Goal: Find contact information: Find contact information

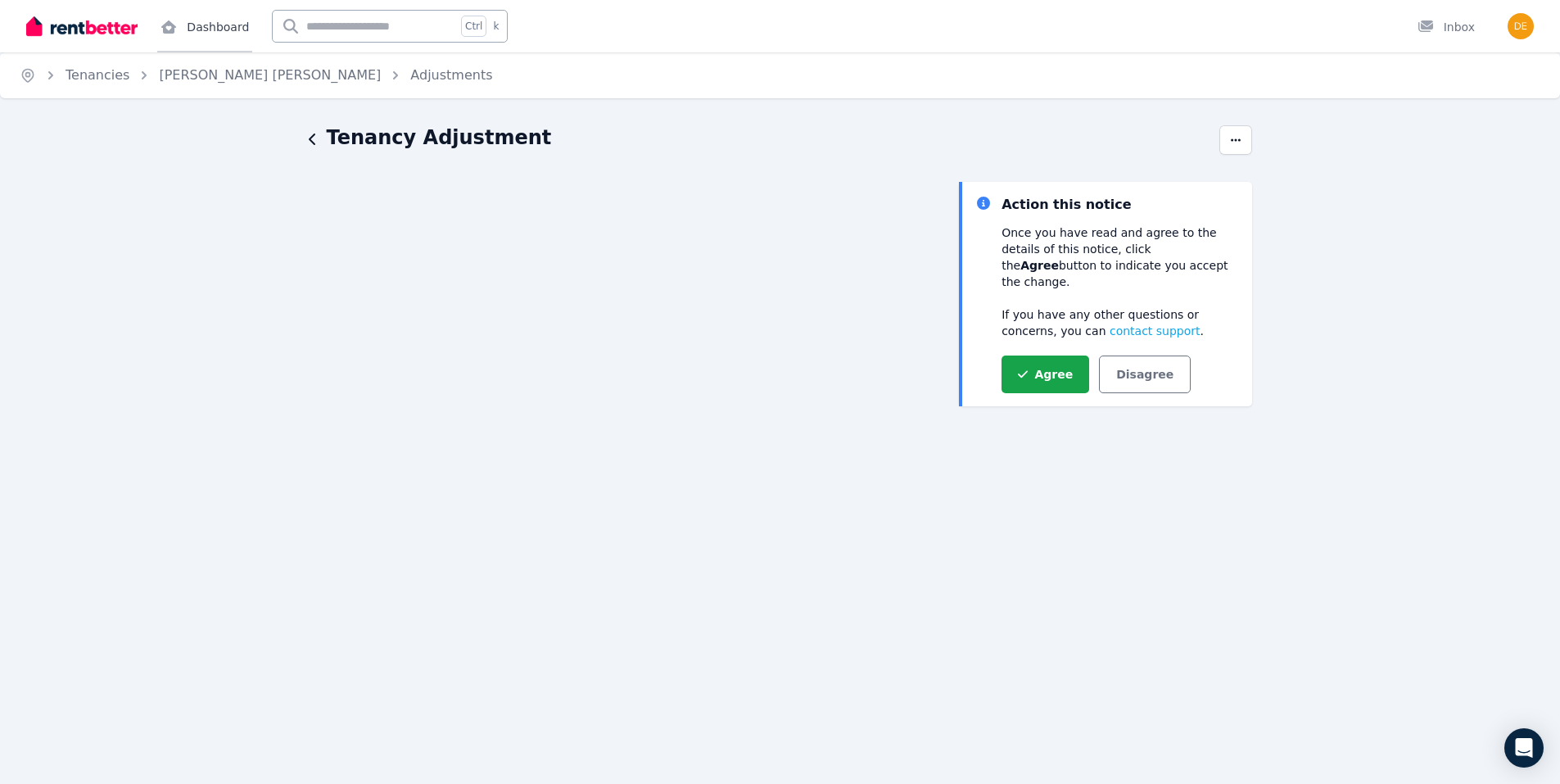
click at [221, 22] on link "Dashboard" at bounding box center [204, 26] width 95 height 52
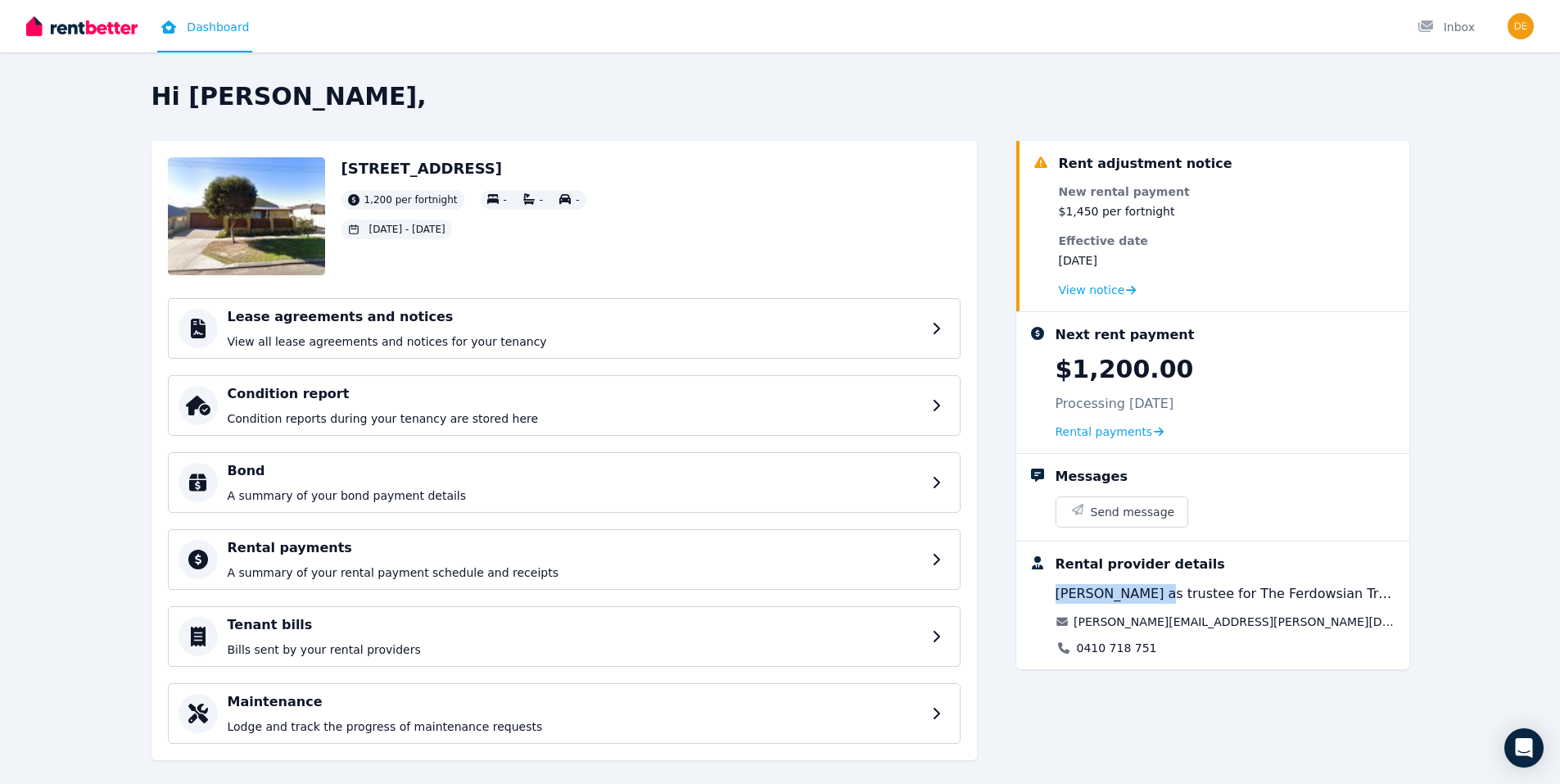
drag, startPoint x: 1157, startPoint y: 595, endPoint x: 1053, endPoint y: 591, distance: 104.1
click at [1053, 591] on div "Rental provider details [PERSON_NAME] as trustee for The Ferdowsian Trust [PERS…" at bounding box center [1213, 604] width 367 height 102
drag, startPoint x: 1053, startPoint y: 591, endPoint x: 1096, endPoint y: 596, distance: 43.3
copy span "[PERSON_NAME]"
click at [1205, 644] on div "0410 718 751" at bounding box center [1226, 648] width 341 height 16
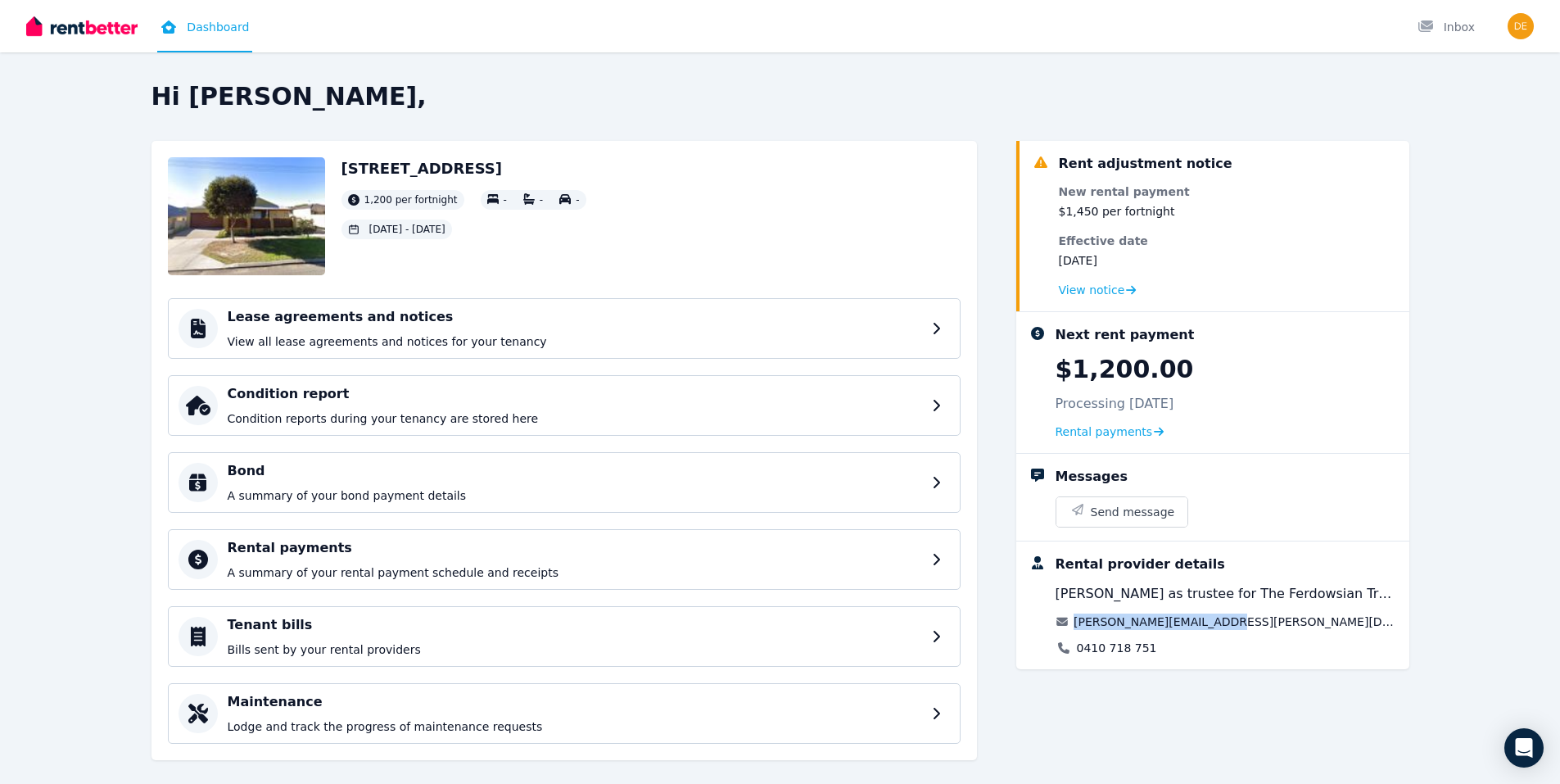
drag, startPoint x: 1216, startPoint y: 619, endPoint x: 1076, endPoint y: 616, distance: 140.0
click at [1076, 616] on div "[PERSON_NAME][EMAIL_ADDRESS][PERSON_NAME][DOMAIN_NAME]" at bounding box center [1226, 622] width 341 height 16
drag, startPoint x: 1076, startPoint y: 616, endPoint x: 1115, endPoint y: 622, distance: 39.5
copy link "[PERSON_NAME][EMAIL_ADDRESS][PERSON_NAME][DOMAIN_NAME]"
